Goal: Task Accomplishment & Management: Manage account settings

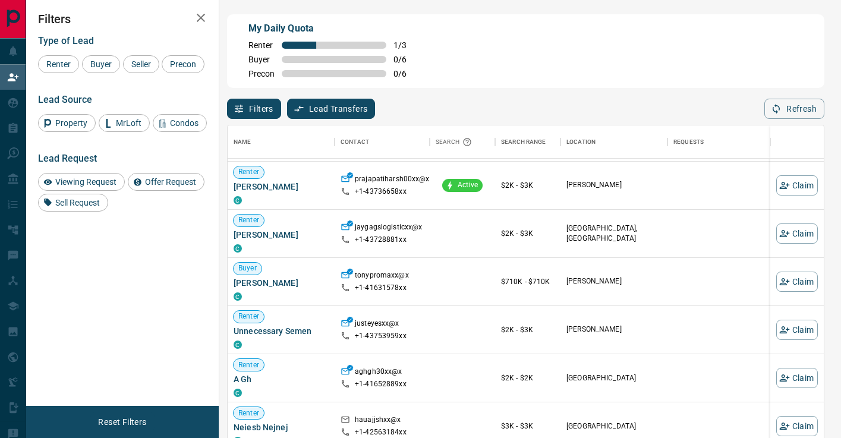
scroll to position [46, 0]
drag, startPoint x: 305, startPoint y: 285, endPoint x: 208, endPoint y: 285, distance: 96.9
click at [208, 285] on div "My Daily Quota Renter 1 / 3 Buyer 0 / 6 Precon 0 / 6 Filters Lead Transfers 0 R…" at bounding box center [433, 187] width 815 height 375
click at [283, 285] on span "Tony Abbatangelo" at bounding box center [281, 282] width 95 height 12
click at [809, 278] on button "Claim" at bounding box center [798, 281] width 42 height 20
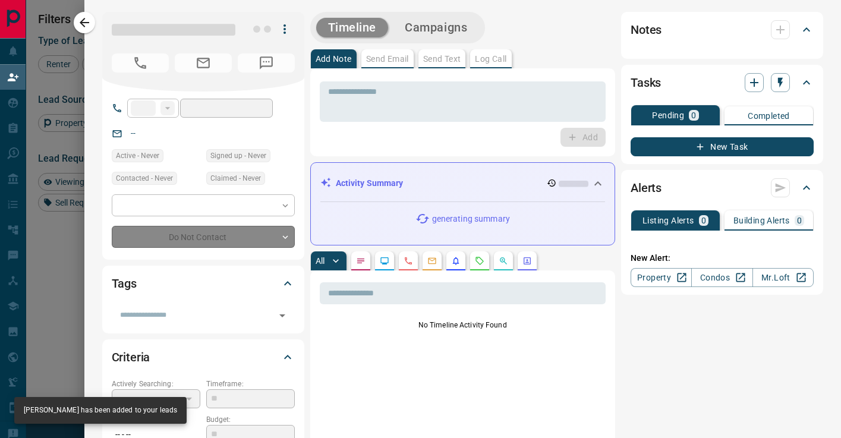
type input "**"
type input "**********"
type input "**"
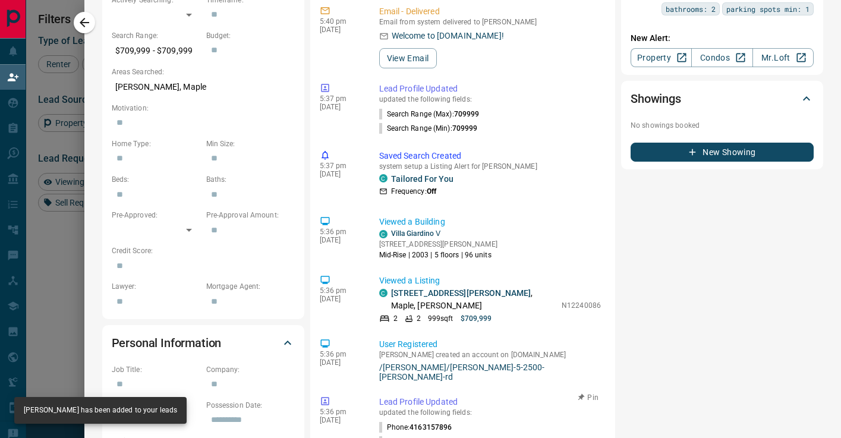
scroll to position [0, 0]
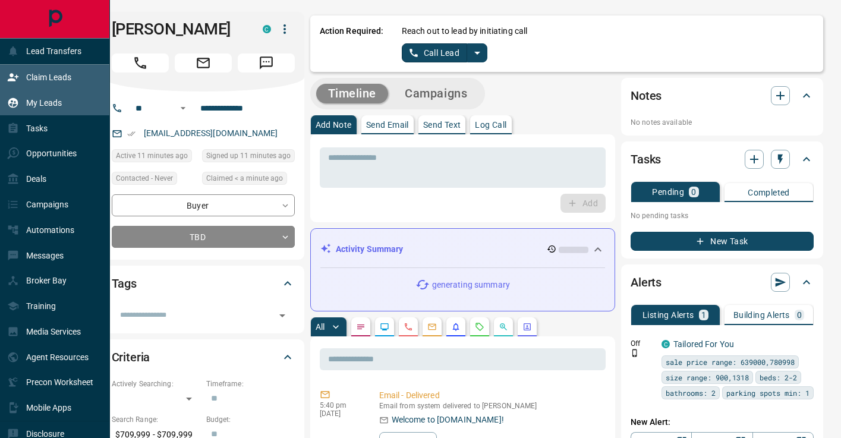
click at [20, 95] on div "My Leads" at bounding box center [34, 103] width 55 height 20
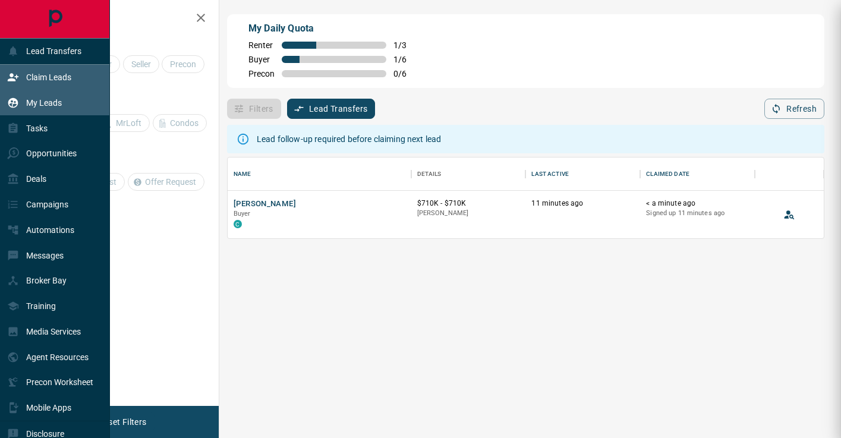
scroll to position [81, 596]
click at [24, 97] on div "My Leads" at bounding box center [34, 103] width 55 height 20
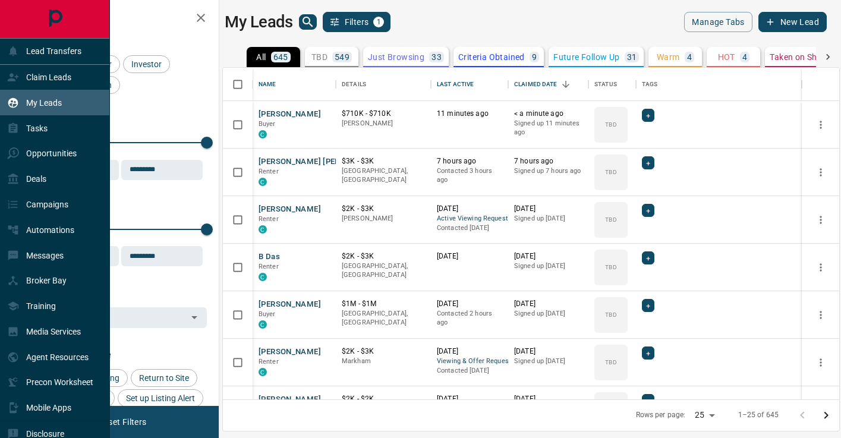
scroll to position [332, 617]
click at [45, 85] on div "Claim Leads" at bounding box center [39, 78] width 64 height 20
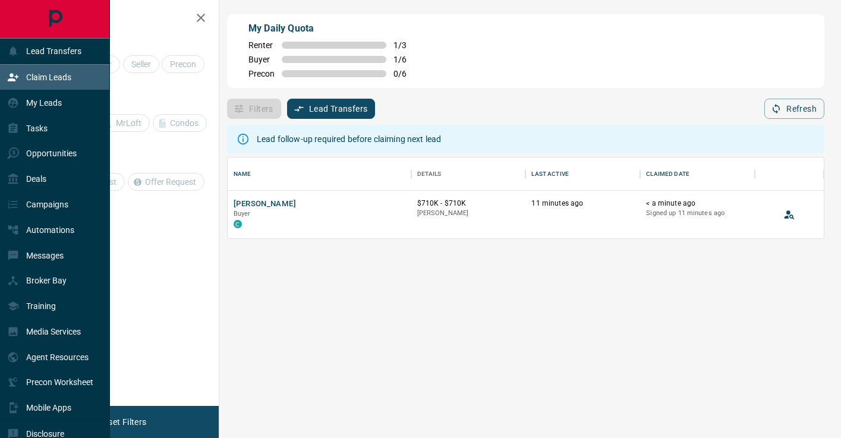
scroll to position [81, 596]
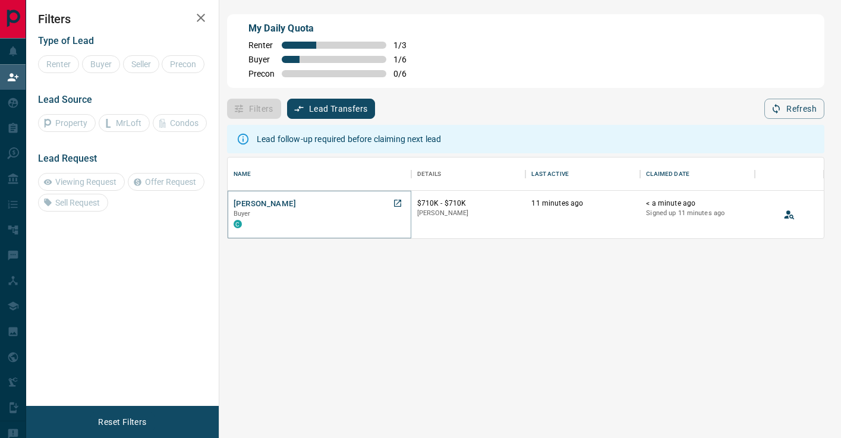
click at [252, 207] on button "Tony Abbatangelo" at bounding box center [265, 204] width 62 height 11
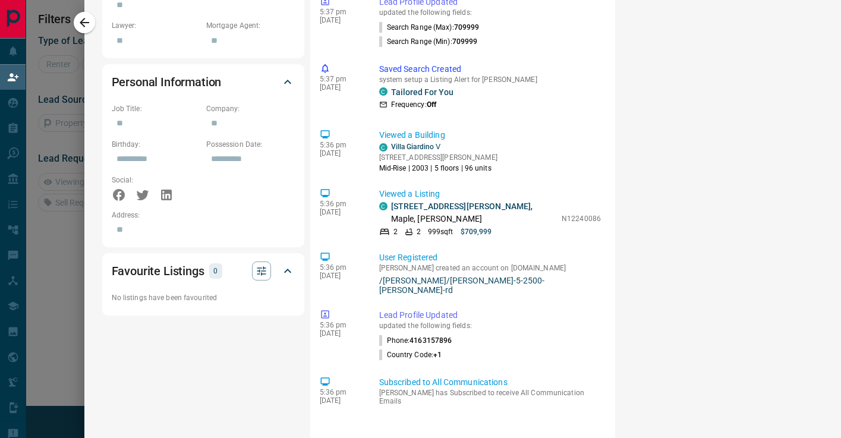
scroll to position [0, 0]
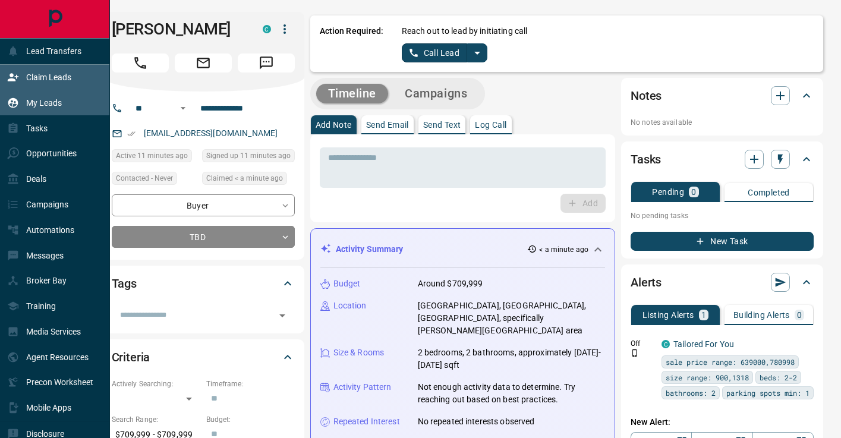
click at [18, 105] on icon at bounding box center [13, 103] width 12 height 12
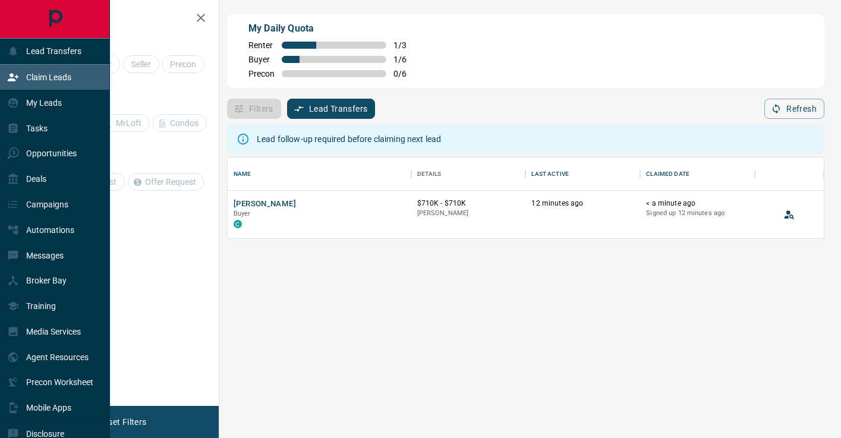
click at [46, 79] on p "Claim Leads" at bounding box center [48, 78] width 45 height 10
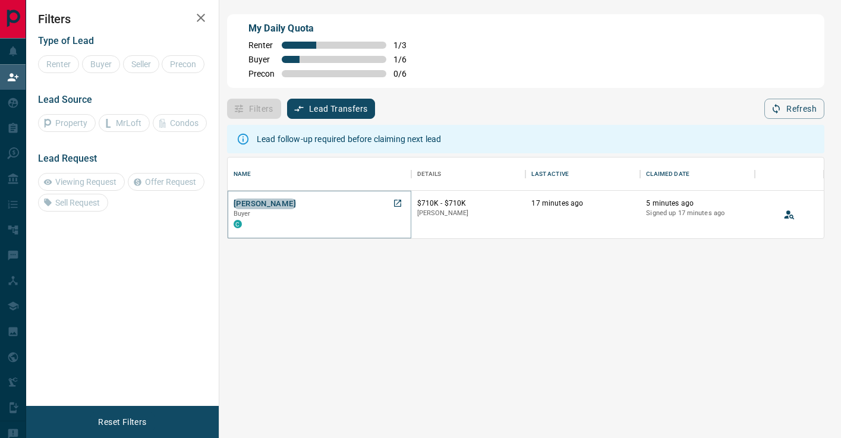
click at [273, 199] on button "Tony Abbatangelo" at bounding box center [265, 204] width 62 height 11
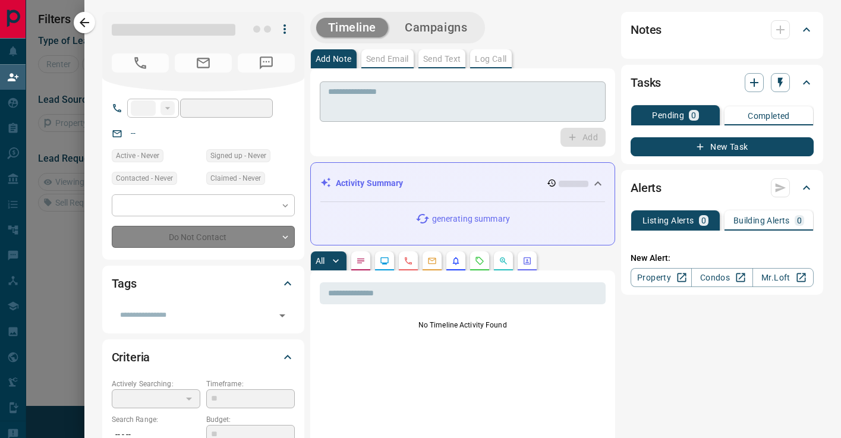
type input "**"
type input "**********"
type input "**"
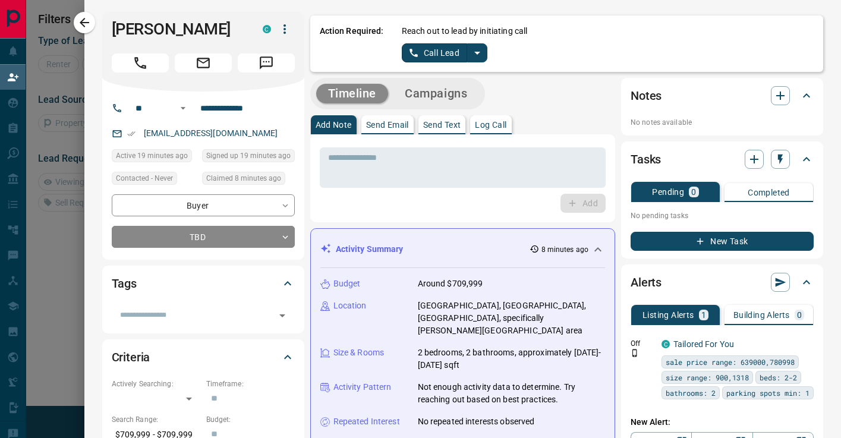
click at [479, 52] on icon "split button" at bounding box center [477, 53] width 6 height 3
click at [458, 105] on ul "Call Lead Log Manual Call" at bounding box center [444, 84] width 73 height 45
click at [458, 92] on li "Log Manual Call" at bounding box center [444, 94] width 73 height 18
click at [424, 52] on button "Log Manual Call" at bounding box center [441, 52] width 78 height 19
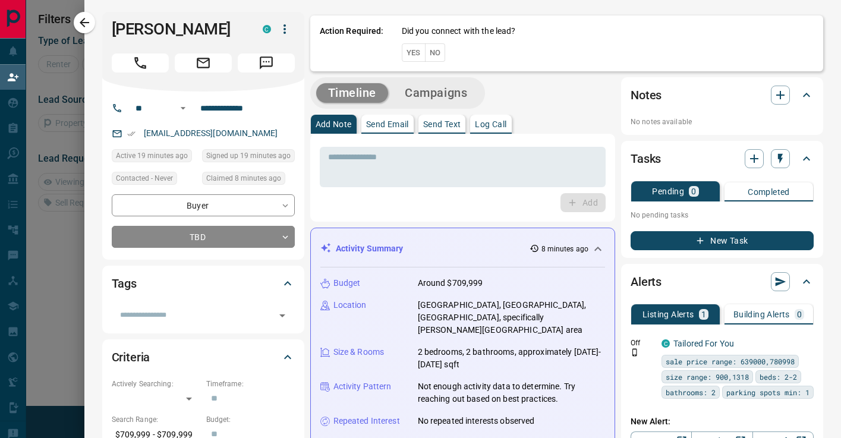
click at [435, 45] on button "No" at bounding box center [435, 52] width 21 height 18
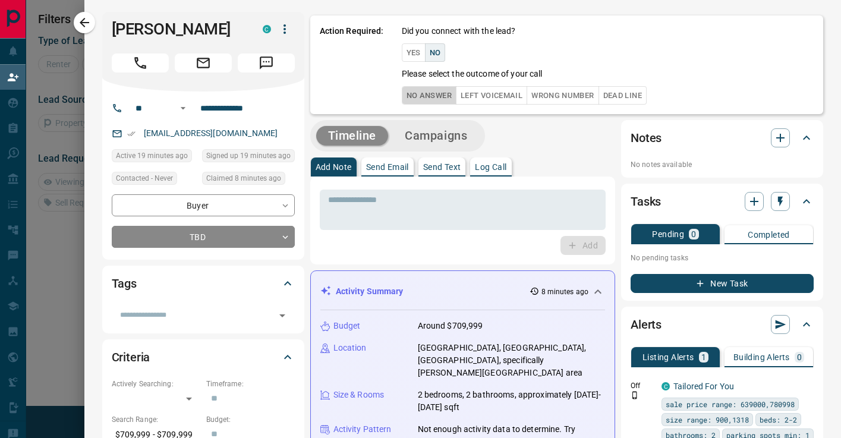
click at [435, 95] on button "No Answer" at bounding box center [429, 95] width 55 height 18
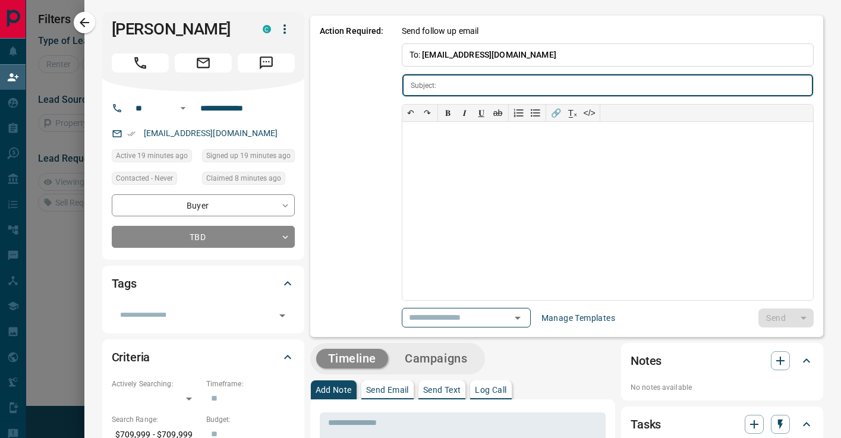
type input "**********"
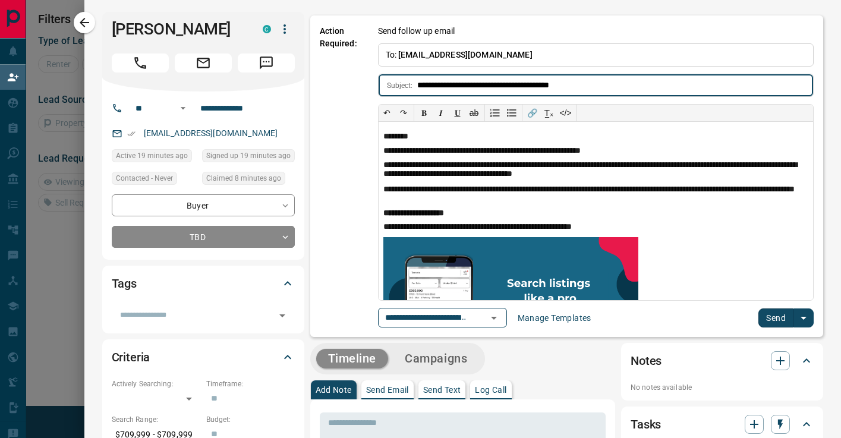
click at [769, 310] on button "Send" at bounding box center [776, 318] width 35 height 19
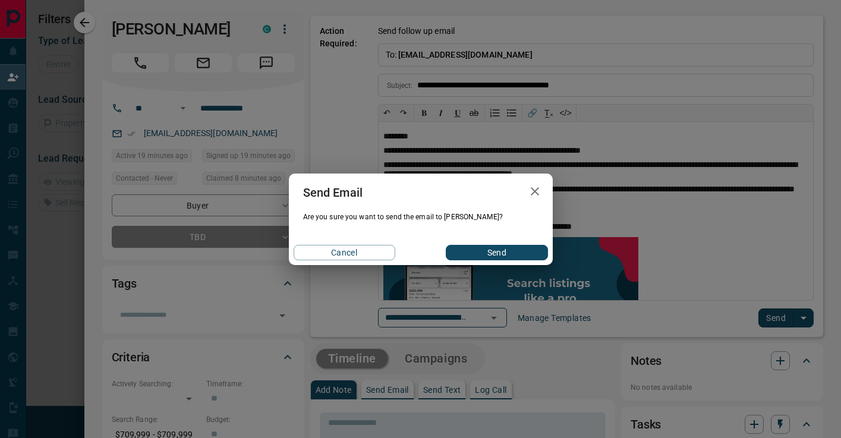
click at [474, 248] on button "Send" at bounding box center [497, 252] width 102 height 15
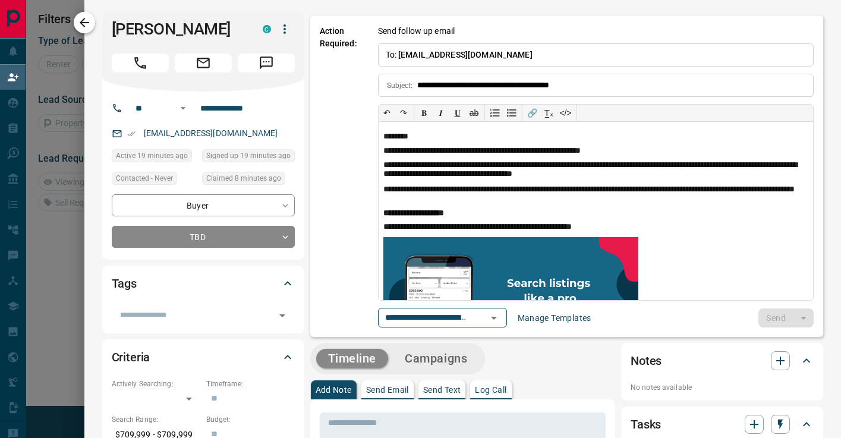
click at [79, 21] on icon "button" at bounding box center [84, 22] width 14 height 14
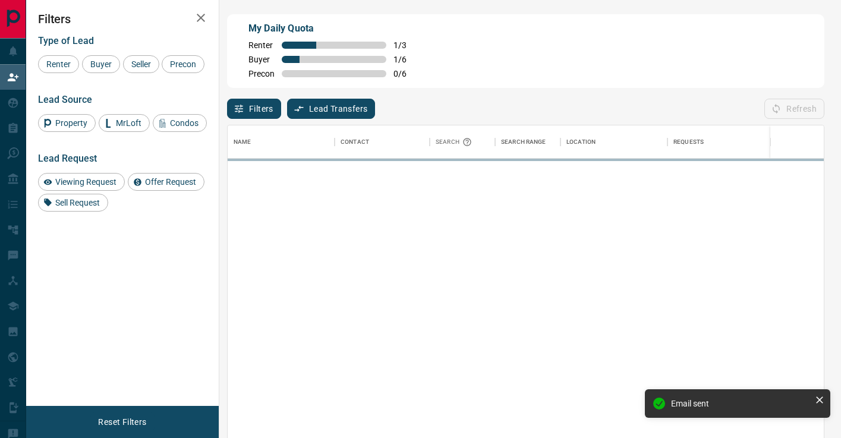
scroll to position [331, 596]
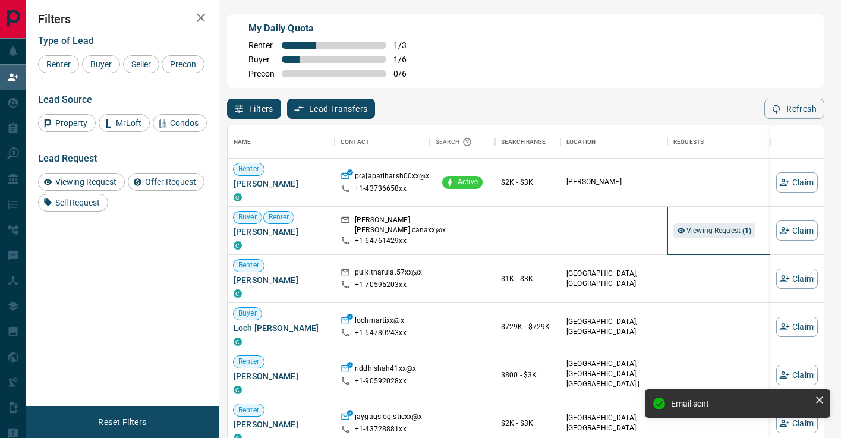
click at [736, 239] on div "Viewing Request ( 1 )" at bounding box center [721, 231] width 95 height 48
click at [734, 236] on span "Viewing Request ( 1 )" at bounding box center [719, 231] width 65 height 12
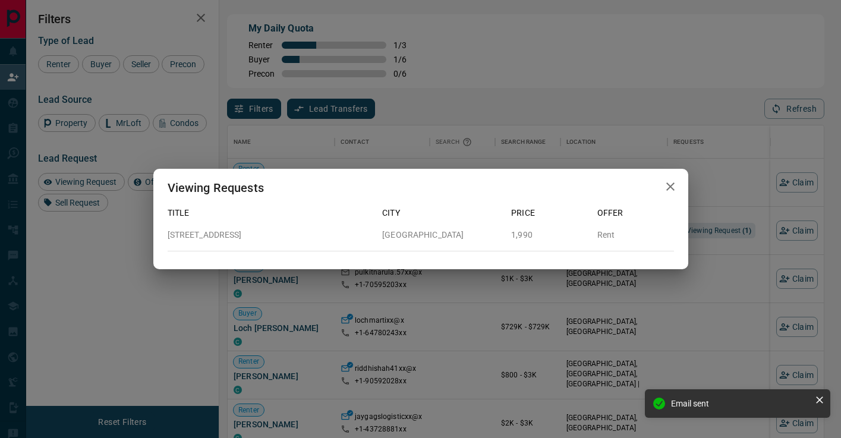
click at [734, 237] on div "Viewing Requests Title City Price Offer 1111 - 161 Roehampton Avenue Toronto 1,…" at bounding box center [420, 219] width 841 height 438
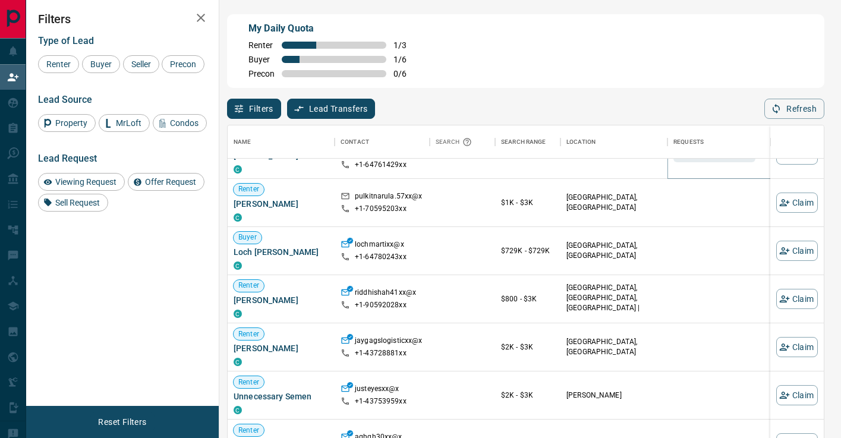
scroll to position [0, 0]
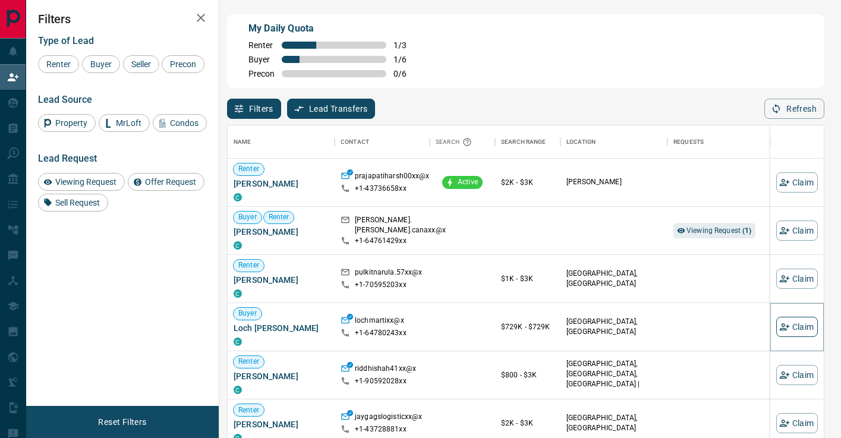
click at [811, 329] on button "Claim" at bounding box center [798, 327] width 42 height 20
click at [797, 323] on button "Claim" at bounding box center [798, 327] width 42 height 20
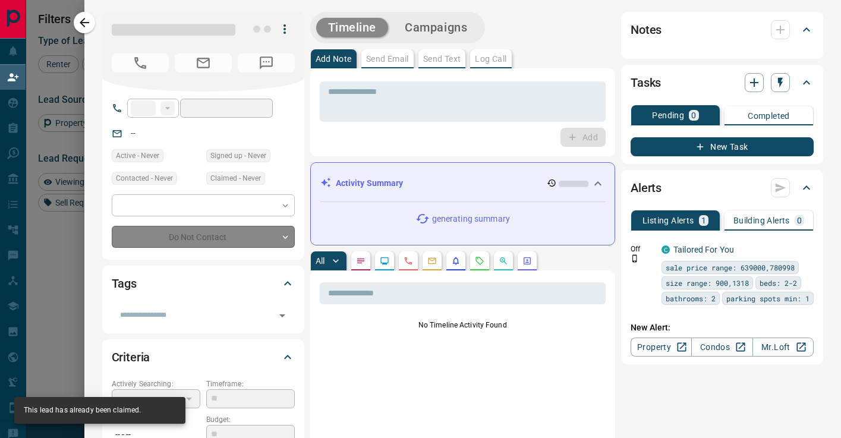
type input "**"
type input "**********"
type input "**"
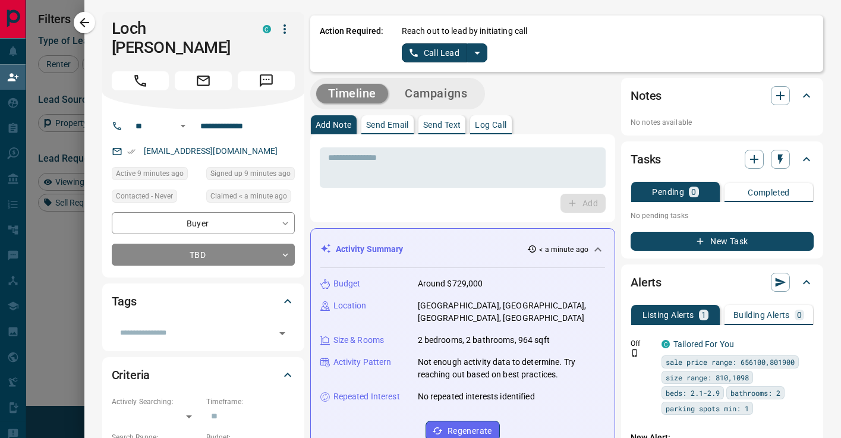
click at [476, 52] on icon "split button" at bounding box center [477, 53] width 6 height 3
click at [442, 98] on li "Log Manual Call" at bounding box center [444, 94] width 73 height 18
click at [462, 53] on button "Log Manual Call" at bounding box center [441, 52] width 78 height 19
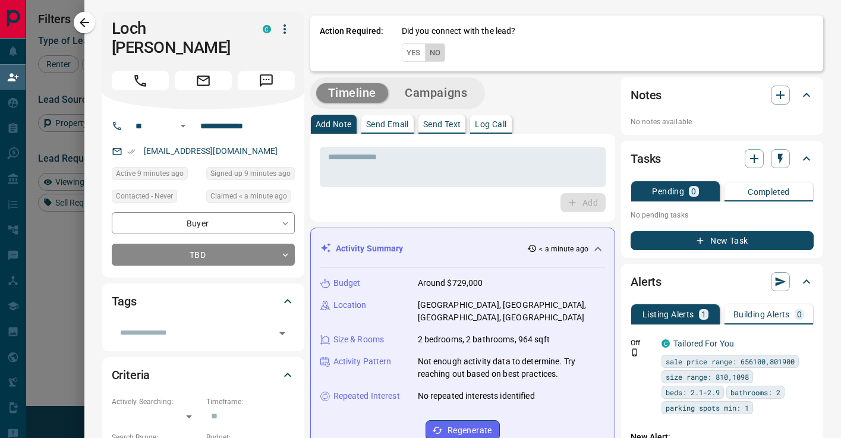
click at [436, 47] on button "No" at bounding box center [435, 52] width 21 height 18
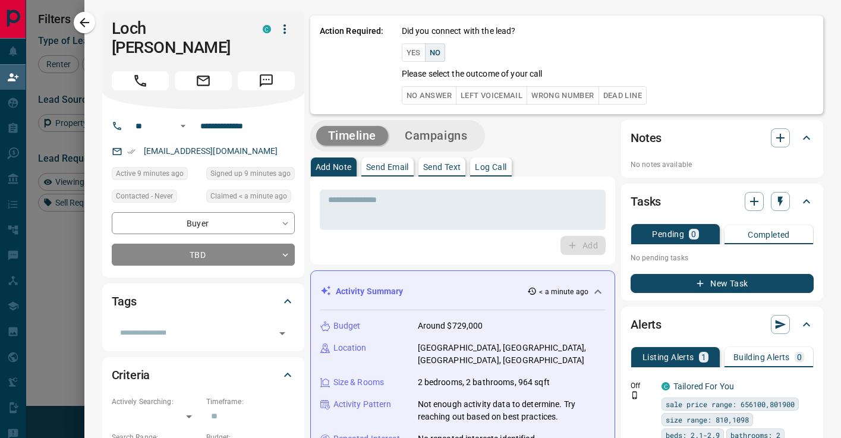
click at [418, 95] on button "No Answer" at bounding box center [429, 95] width 55 height 18
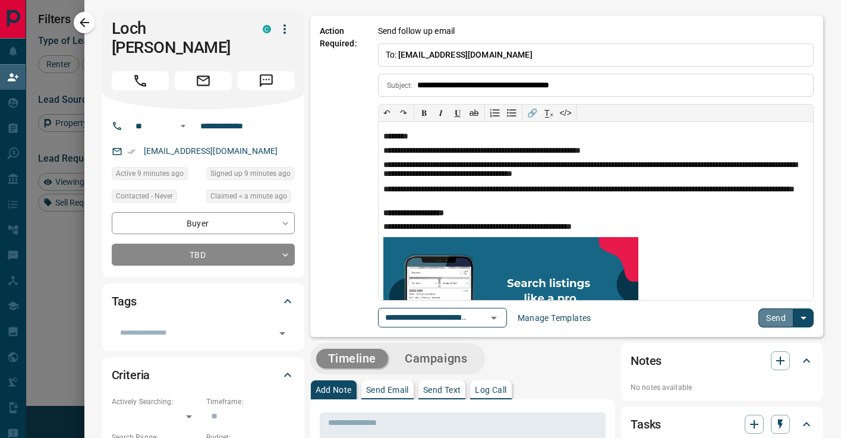
click at [772, 323] on button "Send" at bounding box center [776, 318] width 35 height 19
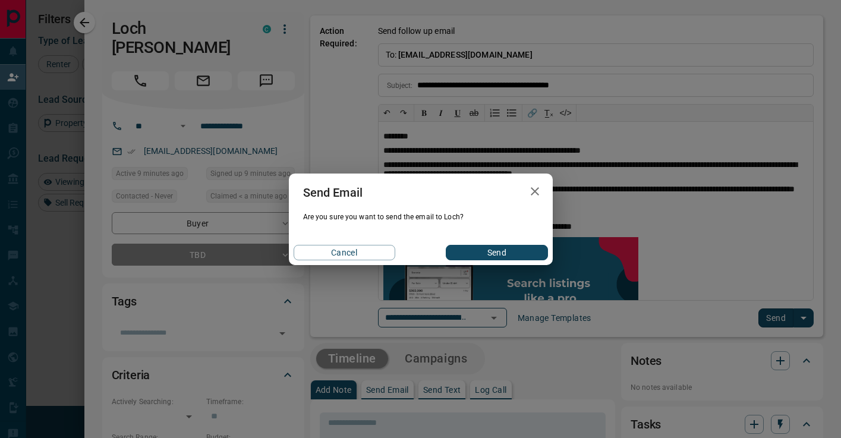
click at [480, 248] on button "Send" at bounding box center [497, 252] width 102 height 15
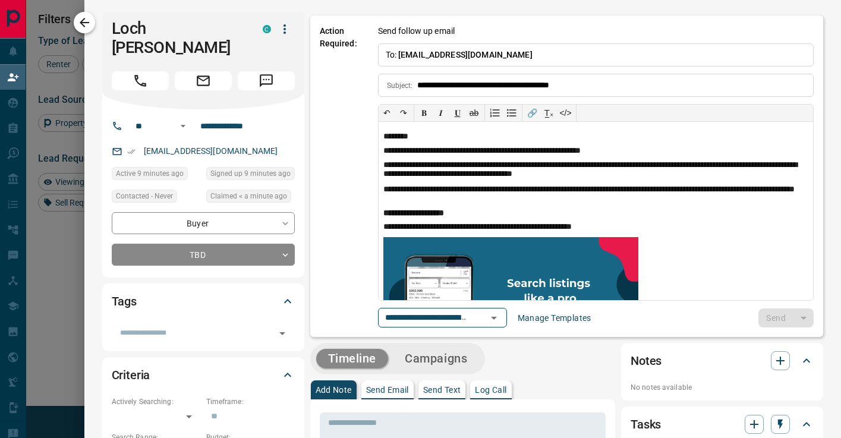
click at [90, 24] on icon "button" at bounding box center [84, 22] width 14 height 14
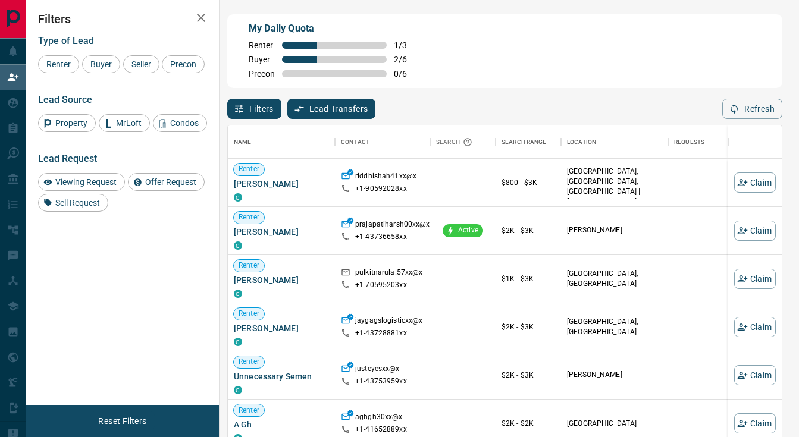
scroll to position [331, 554]
